Goal: Task Accomplishment & Management: Manage account settings

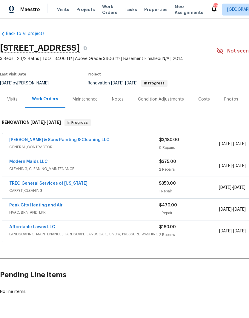
click at [42, 162] on link "Modern Maids LLC" at bounding box center [28, 162] width 39 height 4
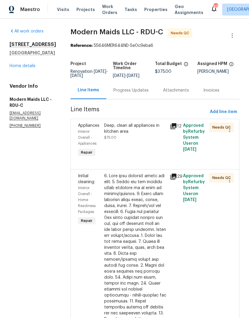
click at [134, 147] on div "Deep, clean all appliances in kitchen area $75.00" at bounding box center [135, 140] width 66 height 39
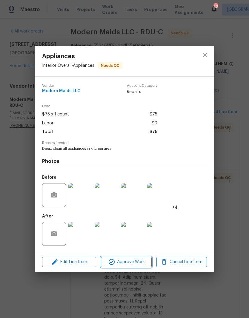
click at [134, 264] on span "Approve Work" at bounding box center [126, 262] width 47 height 7
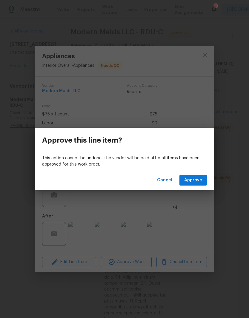
click at [196, 184] on button "Approve" at bounding box center [192, 180] width 27 height 11
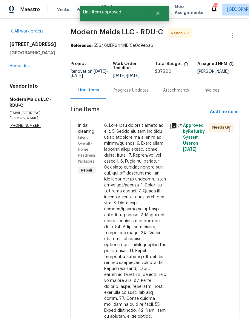
click at [128, 222] on div at bounding box center [135, 266] width 62 height 287
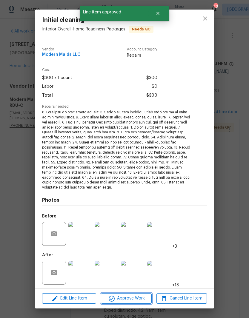
click at [133, 300] on span "Approve Work" at bounding box center [126, 298] width 47 height 7
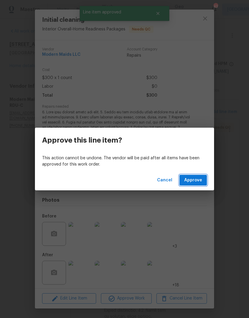
click at [192, 182] on span "Approve" at bounding box center [193, 180] width 18 height 7
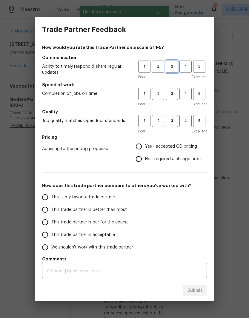
click at [176, 63] on button "3" at bounding box center [172, 67] width 12 height 12
click at [170, 96] on span "3" at bounding box center [171, 93] width 11 height 7
click at [173, 118] on span "3" at bounding box center [171, 121] width 11 height 7
click at [168, 144] on span "Yes - accepted OD pricing" at bounding box center [171, 147] width 52 height 6
click at [145, 144] on input "Yes - accepted OD pricing" at bounding box center [139, 146] width 13 height 13
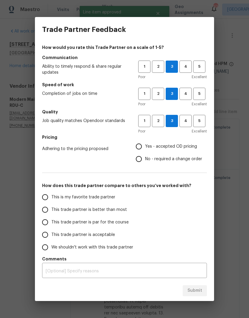
radio input "true"
click at [107, 219] on label "This trade partner is par for the course" at bounding box center [86, 222] width 94 height 13
click at [51, 219] on input "This trade partner is par for the course" at bounding box center [45, 222] width 13 height 13
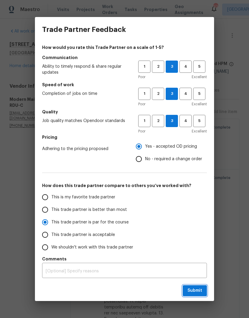
click at [195, 288] on span "Submit" at bounding box center [194, 290] width 15 height 7
radio input "true"
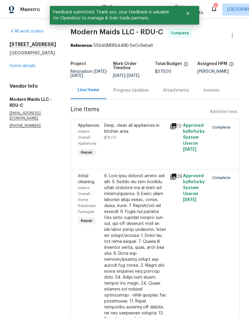
click at [26, 65] on link "Home details" at bounding box center [23, 66] width 26 height 4
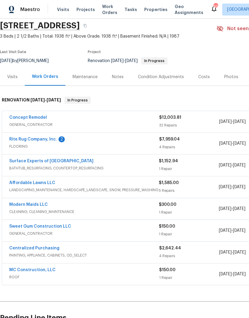
scroll to position [22, 0]
click at [47, 138] on link "Rite Rug Company, Inc." at bounding box center [33, 139] width 48 height 4
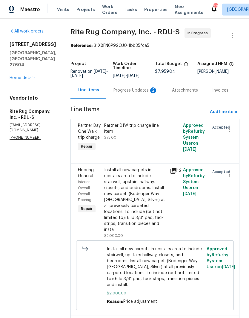
click at [149, 87] on div "Progress Updates 2" at bounding box center [135, 91] width 59 height 18
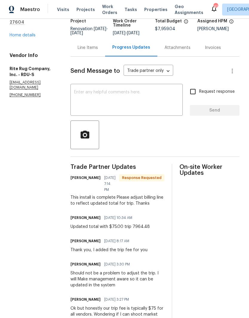
scroll to position [41, 0]
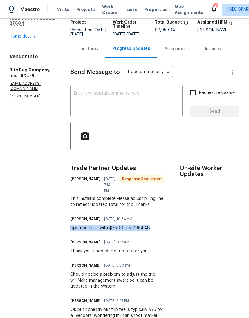
copy div "Updated total with $75.00 trip 7964.48"
click at [98, 51] on div "Line Items" at bounding box center [88, 49] width 20 height 6
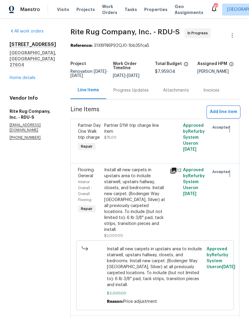
click at [227, 116] on span "Add line item" at bounding box center [223, 111] width 27 height 7
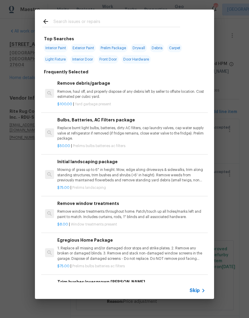
click at [48, 14] on div at bounding box center [111, 22] width 152 height 24
click at [203, 286] on div "Skip" at bounding box center [124, 290] width 179 height 17
click at [43, 21] on icon at bounding box center [45, 21] width 7 height 7
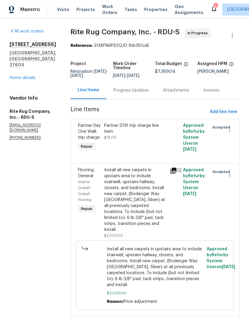
click at [141, 91] on div "Progress Updates" at bounding box center [131, 91] width 50 height 18
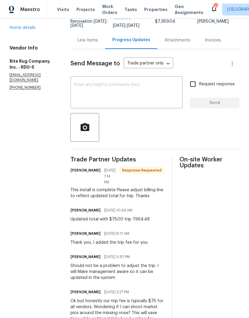
scroll to position [49, 0]
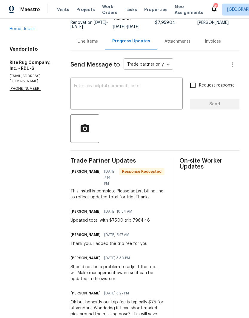
click at [100, 40] on div "Line Items" at bounding box center [87, 42] width 35 height 18
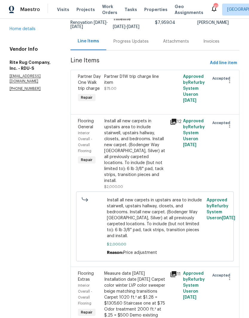
click at [148, 153] on div "Install all new carpets in upstairs area to include stairwell, upstairs hallway…" at bounding box center [135, 151] width 62 height 66
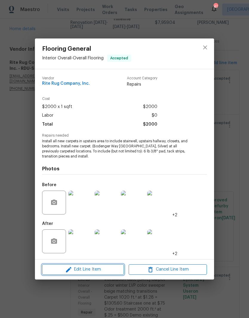
click at [96, 269] on span "Edit Line Item" at bounding box center [83, 269] width 78 height 7
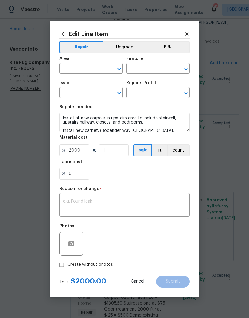
type input "Interior Overall"
type input "Overall Flooring"
type input "Flooring General"
type input "Carpet LVL 1 - Bodenger Way (Silver) $1.28"
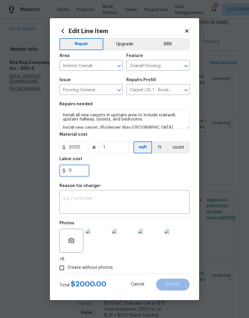
click at [82, 170] on input "0" at bounding box center [74, 171] width 30 height 12
type input "5.44"
click at [128, 175] on div "5.44" at bounding box center [124, 171] width 130 height 12
click at [101, 202] on textarea at bounding box center [124, 202] width 123 height 13
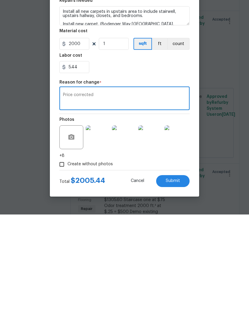
type textarea "Price corrected"
click at [177, 282] on span "Submit" at bounding box center [173, 284] width 14 height 4
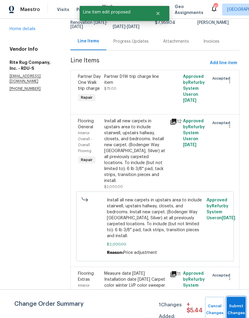
click at [233, 307] on button "Submit Changes" at bounding box center [236, 310] width 19 height 26
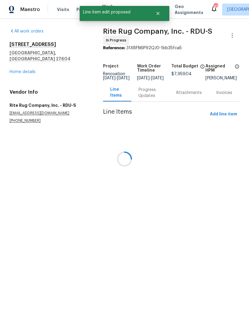
scroll to position [0, 0]
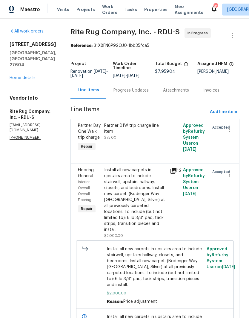
click at [139, 93] on div "Progress Updates" at bounding box center [130, 90] width 35 height 6
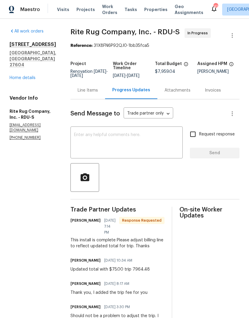
click at [98, 93] on div "Line Items" at bounding box center [88, 90] width 20 height 6
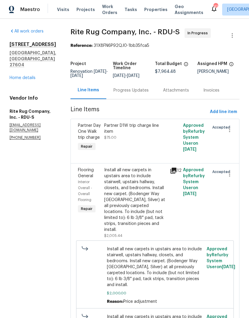
click at [139, 93] on div "Progress Updates" at bounding box center [130, 90] width 35 height 6
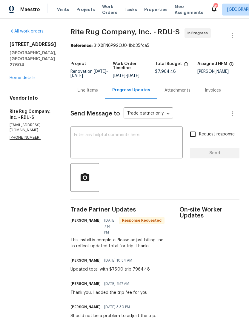
click at [99, 99] on div "Line Items" at bounding box center [87, 91] width 35 height 18
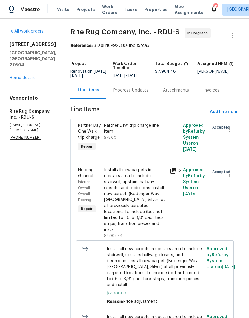
click at [131, 92] on div "Progress Updates" at bounding box center [130, 90] width 35 height 6
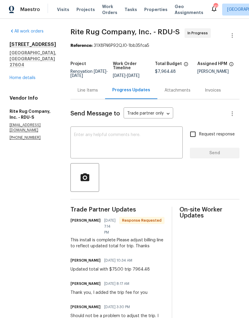
click at [145, 151] on textarea at bounding box center [126, 143] width 105 height 21
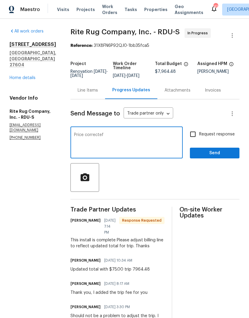
type textarea "Price correctef"
click at [196, 136] on input "Request response" at bounding box center [193, 134] width 13 height 13
checkbox input "true"
click at [171, 146] on textarea "Price correctef" at bounding box center [126, 143] width 105 height 21
type textarea "Price corrected"
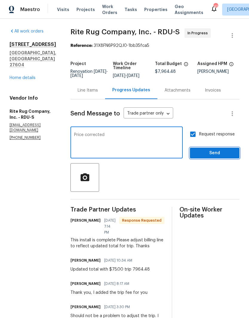
click at [206, 159] on button "Send" at bounding box center [215, 153] width 50 height 11
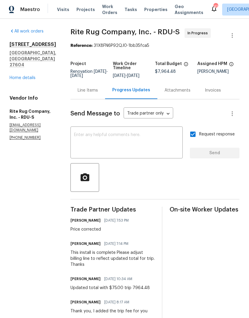
click at [13, 76] on link "Home details" at bounding box center [23, 78] width 26 height 4
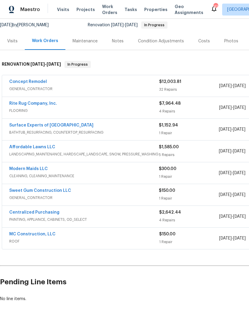
scroll to position [58, 0]
click at [22, 80] on link "Concept Remodel" at bounding box center [28, 82] width 38 height 4
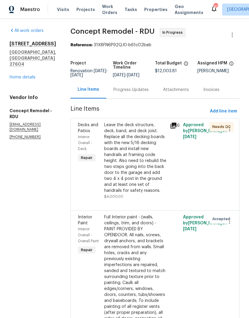
scroll to position [0, 0]
click at [140, 154] on div "Leave the deck structure, deck, band, and deck joist. Replace all the decking b…" at bounding box center [135, 158] width 62 height 72
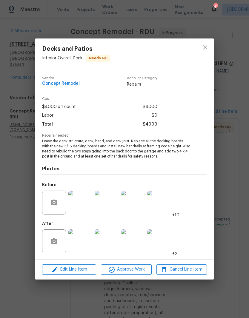
click at [83, 245] on img at bounding box center [80, 242] width 24 height 24
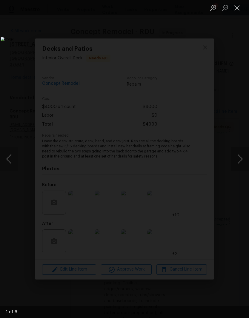
click at [237, 160] on button "Next image" at bounding box center [240, 159] width 18 height 24
click at [240, 157] on button "Next image" at bounding box center [240, 159] width 18 height 24
click at [240, 158] on button "Next image" at bounding box center [240, 159] width 18 height 24
click at [240, 160] on button "Next image" at bounding box center [240, 159] width 18 height 24
click at [235, 159] on button "Next image" at bounding box center [240, 159] width 18 height 24
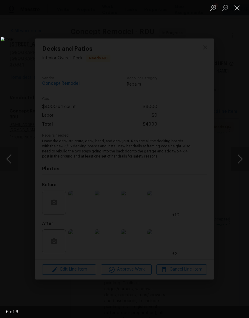
click at [242, 163] on button "Next image" at bounding box center [240, 159] width 18 height 24
click at [241, 159] on button "Next image" at bounding box center [240, 159] width 18 height 24
click at [238, 161] on button "Next image" at bounding box center [240, 159] width 18 height 24
click at [240, 162] on button "Next image" at bounding box center [240, 159] width 18 height 24
click at [239, 157] on button "Next image" at bounding box center [240, 159] width 18 height 24
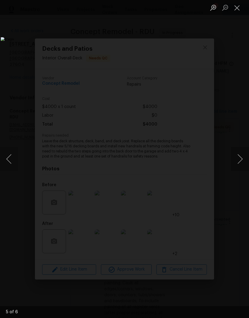
click at [236, 153] on button "Next image" at bounding box center [240, 159] width 18 height 24
click at [239, 8] on button "Close lightbox" at bounding box center [237, 7] width 12 height 10
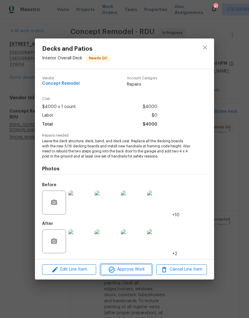
click at [127, 269] on span "Approve Work" at bounding box center [126, 269] width 47 height 7
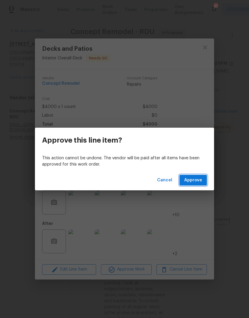
click at [199, 185] on button "Approve" at bounding box center [192, 180] width 27 height 11
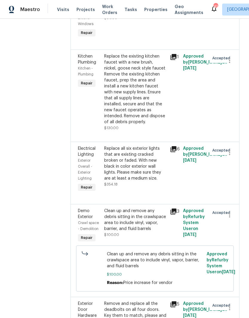
scroll to position [522, 0]
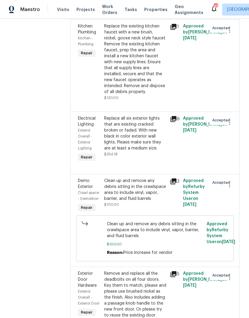
click at [140, 116] on div "Replace all six exterior lights that are existing cracked broken or faded. With…" at bounding box center [135, 134] width 62 height 36
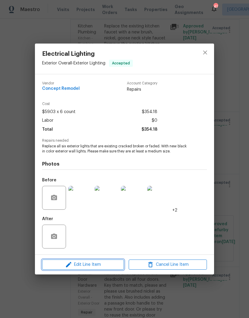
click at [91, 270] on button "Edit Line Item" at bounding box center [83, 265] width 82 height 10
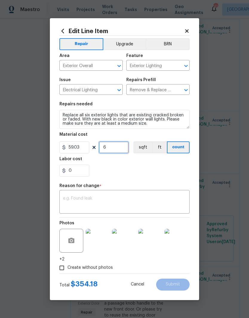
click at [115, 149] on input "6" at bounding box center [114, 148] width 30 height 12
type input "7"
click at [138, 165] on div "0" at bounding box center [124, 171] width 130 height 12
click at [104, 199] on textarea at bounding box center [124, 202] width 123 height 13
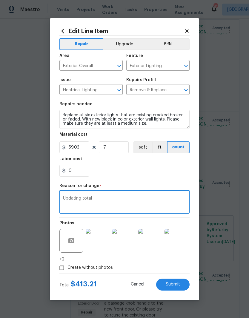
type textarea "Updating total"
click at [164, 178] on section "Repairs needed Replace all six exterior lights that are existing cracked broken…" at bounding box center [124, 140] width 130 height 82
click at [172, 282] on button "Submit" at bounding box center [172, 285] width 33 height 12
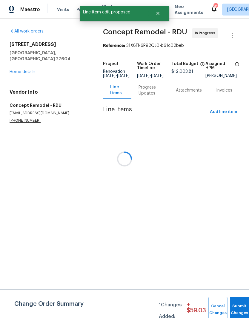
scroll to position [0, 0]
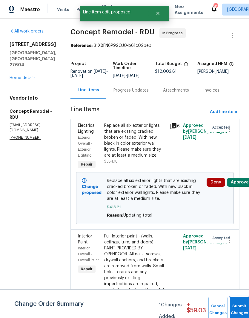
click at [236, 308] on button "Submit Changes" at bounding box center [239, 310] width 19 height 26
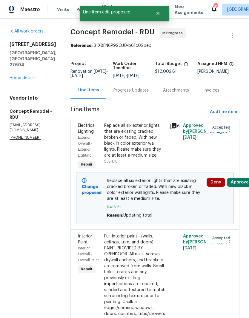
click at [241, 185] on button "Approve" at bounding box center [240, 182] width 26 height 9
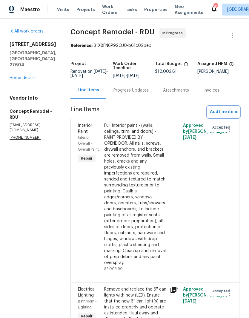
click at [222, 112] on span "Add line item" at bounding box center [223, 111] width 27 height 7
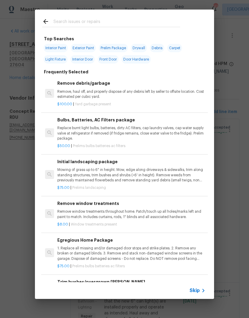
click at [119, 20] on input "text" at bounding box center [116, 22] width 127 height 9
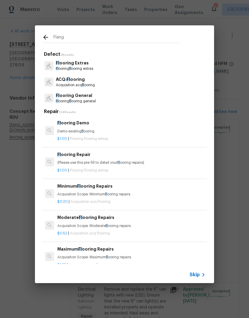
type input "Flange"
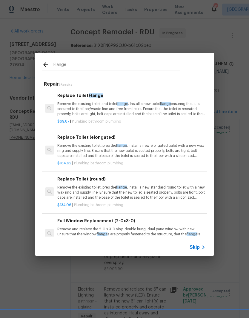
click at [114, 107] on p "Remove the existing toilet and toilet flange . Install a new toilet flange ensu…" at bounding box center [131, 109] width 148 height 15
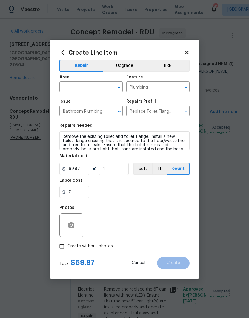
click at [91, 86] on input "text" at bounding box center [82, 87] width 47 height 9
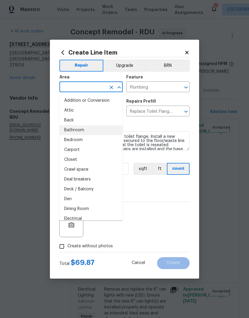
click at [82, 130] on li "Bathroom" at bounding box center [90, 130] width 63 height 10
type input "Bathroom"
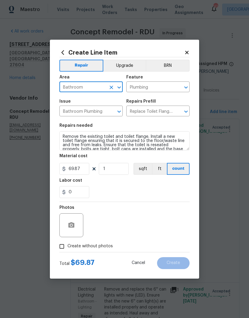
click at [169, 125] on div "Repairs needed" at bounding box center [124, 128] width 130 height 8
click at [73, 226] on icon "button" at bounding box center [71, 224] width 6 height 5
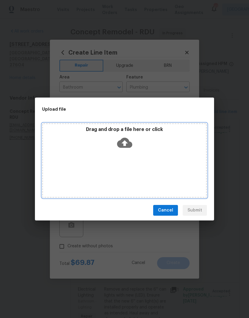
click at [143, 164] on div "Drag and drop a file here or click" at bounding box center [124, 160] width 165 height 75
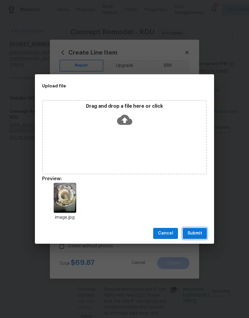
click at [196, 234] on span "Submit" at bounding box center [194, 233] width 15 height 7
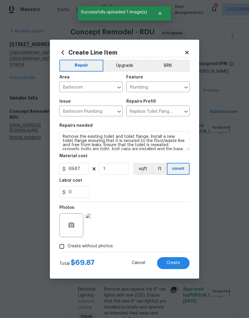
click at [173, 266] on button "Create" at bounding box center [173, 263] width 33 height 12
type input "0"
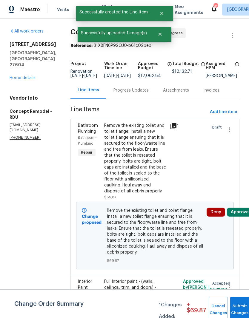
click at [237, 213] on button "Approve" at bounding box center [240, 212] width 26 height 9
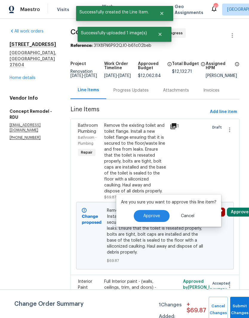
click at [158, 221] on button "Approve" at bounding box center [152, 216] width 36 height 12
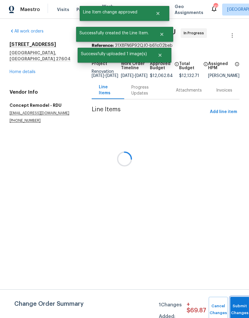
click at [242, 309] on span "Submit Changes" at bounding box center [239, 310] width 13 height 14
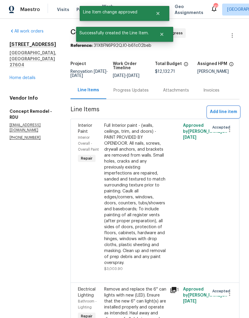
click at [225, 111] on span "Add line item" at bounding box center [223, 111] width 27 height 7
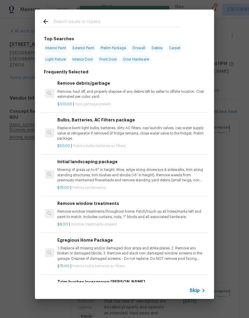
click at [179, 19] on input "text" at bounding box center [116, 22] width 127 height 9
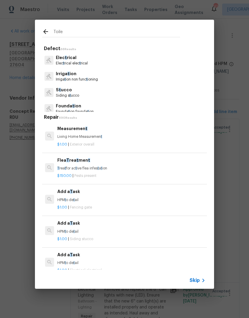
type input "Toilet"
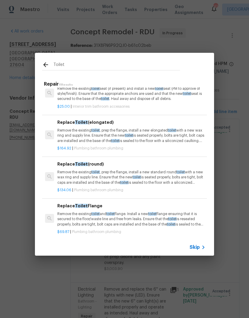
scroll to position [120, 0]
click at [154, 141] on p "Remove the existing toilet , prep the flange, install a new elongated toilet wi…" at bounding box center [131, 135] width 148 height 15
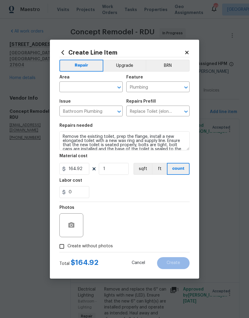
click at [84, 87] on input "text" at bounding box center [82, 87] width 47 height 9
click at [94, 99] on li "Bathroom" at bounding box center [90, 101] width 63 height 10
type input "Bathroom"
click at [167, 126] on div "Repairs needed" at bounding box center [124, 128] width 130 height 8
click at [74, 226] on icon "button" at bounding box center [71, 224] width 6 height 5
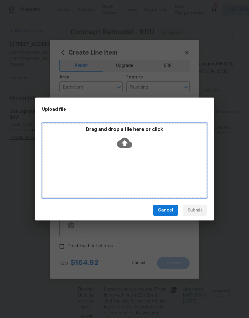
click at [128, 144] on icon at bounding box center [124, 143] width 15 height 10
click at [130, 149] on icon at bounding box center [124, 142] width 15 height 15
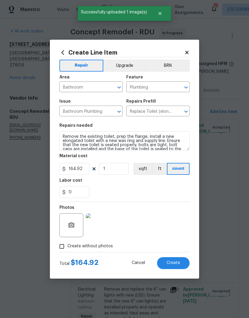
click at [173, 263] on span "Create" at bounding box center [173, 263] width 13 height 4
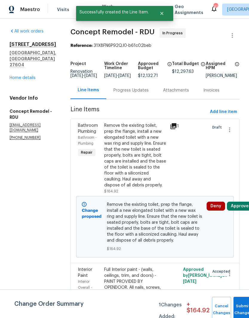
click at [238, 209] on button "Approve" at bounding box center [240, 206] width 26 height 9
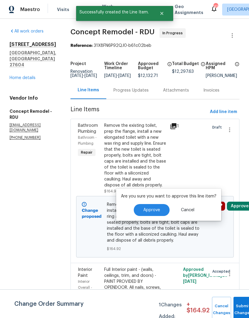
click at [153, 208] on span "Approve" at bounding box center [151, 210] width 17 height 4
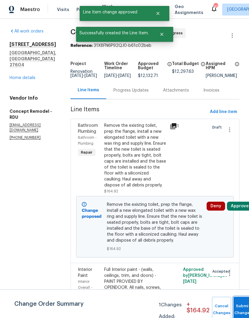
click at [246, 303] on button "Submit Changes" at bounding box center [242, 310] width 19 height 26
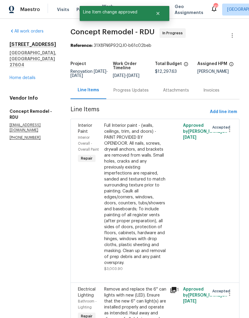
click at [30, 80] on link "Home details" at bounding box center [23, 78] width 26 height 4
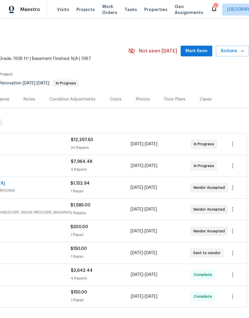
scroll to position [0, 88]
